Goal: Task Accomplishment & Management: Use online tool/utility

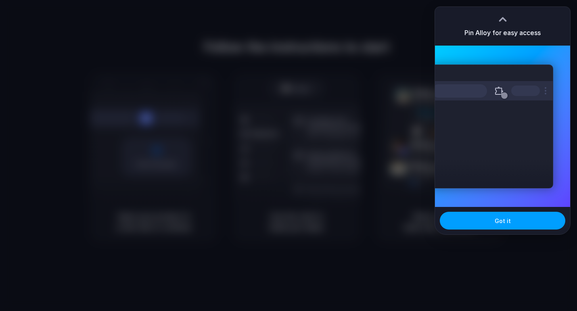
click at [517, 227] on button "Got it" at bounding box center [503, 221] width 126 height 18
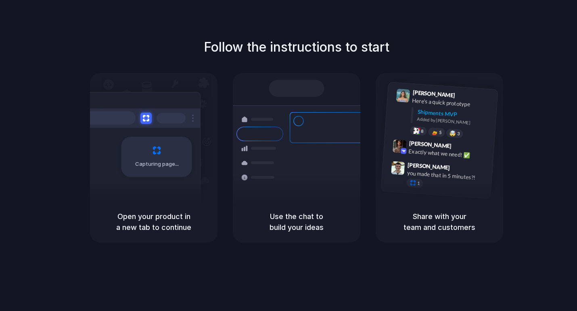
click at [528, 77] on div "Follow the instructions to start Capturing page Open your product in a new tab …" at bounding box center [296, 140] width 577 height 205
